Goal: Task Accomplishment & Management: Complete application form

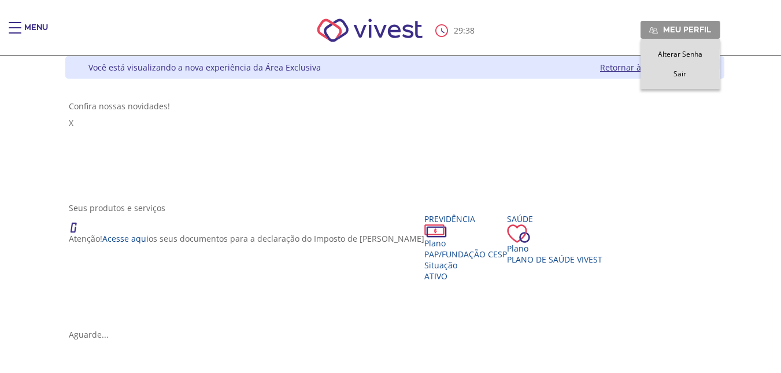
click at [720, 35] on link "Meu perfil" at bounding box center [681, 29] width 80 height 17
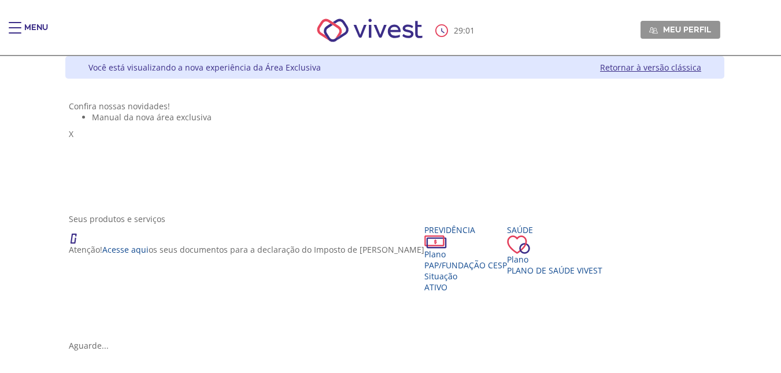
click at [13, 25] on div "Main header" at bounding box center [15, 33] width 13 height 23
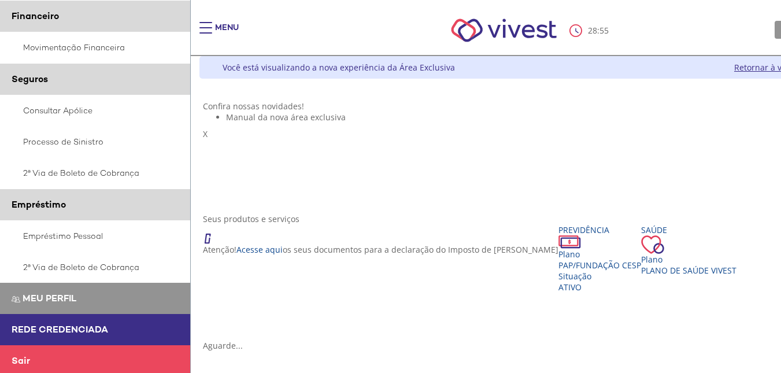
scroll to position [279, 0]
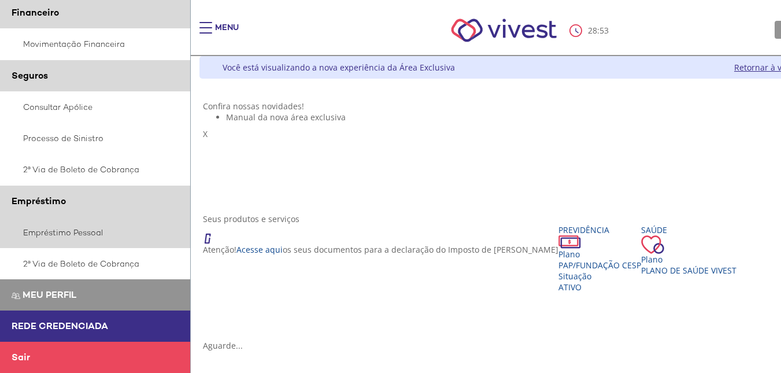
click at [71, 240] on link "Empréstimo Pessoal" at bounding box center [95, 232] width 191 height 31
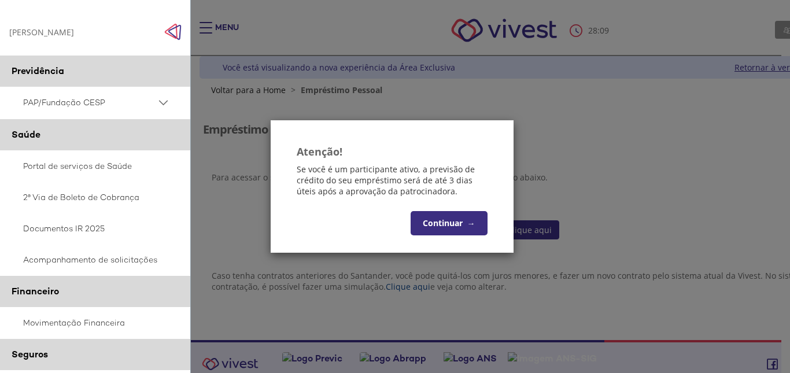
click at [441, 223] on button "Continuar →" at bounding box center [449, 223] width 77 height 24
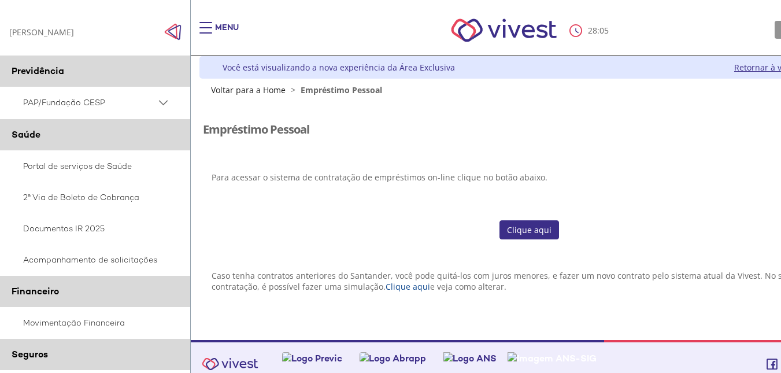
click at [527, 228] on link "Clique aqui" at bounding box center [530, 230] width 60 height 20
click at [524, 226] on link "Clique aqui" at bounding box center [530, 230] width 60 height 20
